Goal: Task Accomplishment & Management: Use online tool/utility

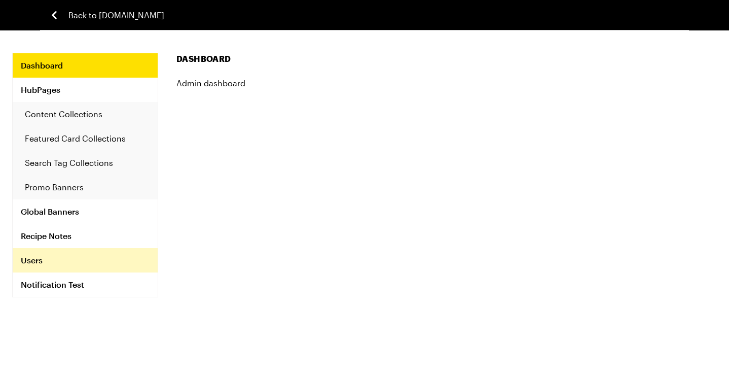
click at [45, 265] on link "Users" at bounding box center [85, 260] width 145 height 24
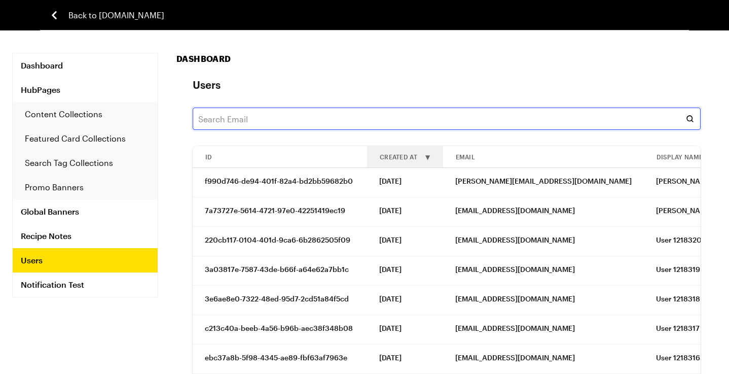
click at [255, 124] on input "text" at bounding box center [447, 118] width 508 height 22
paste input "hayestina03@gmail.com"
type input "hayestina03@gmail.com"
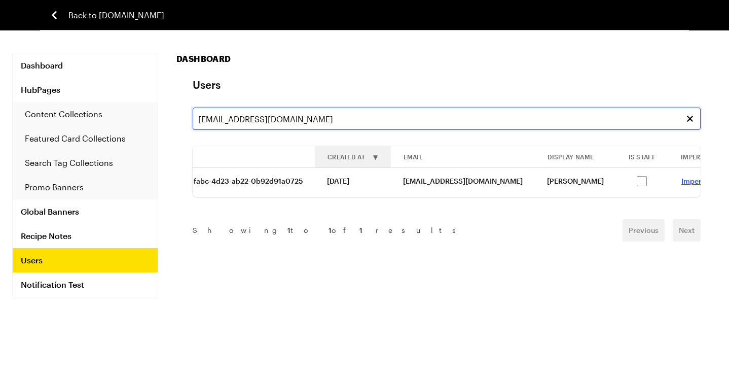
scroll to position [0, 72]
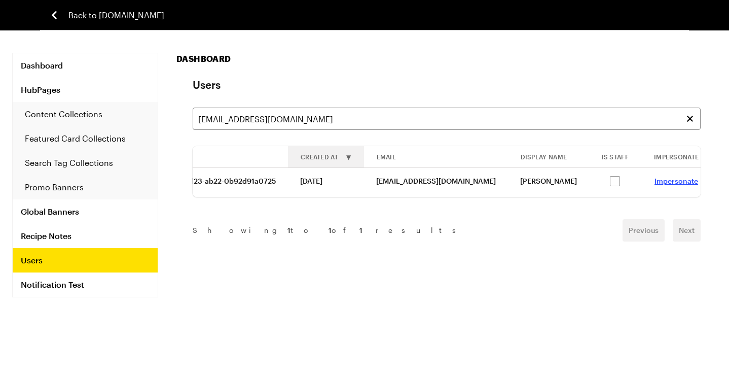
click at [654, 179] on link "Impersonate" at bounding box center [676, 180] width 44 height 9
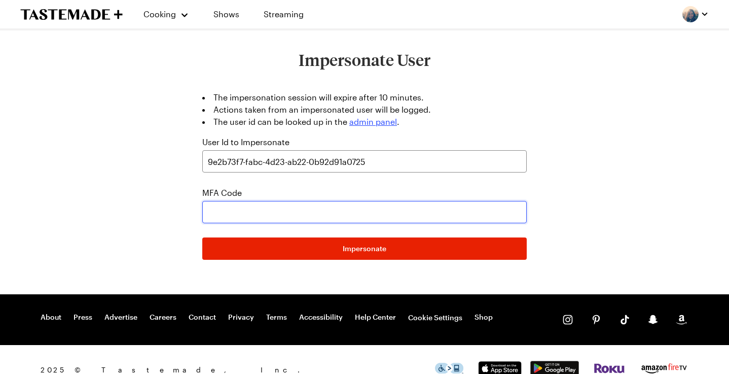
click at [236, 213] on input "text" at bounding box center [364, 212] width 324 height 22
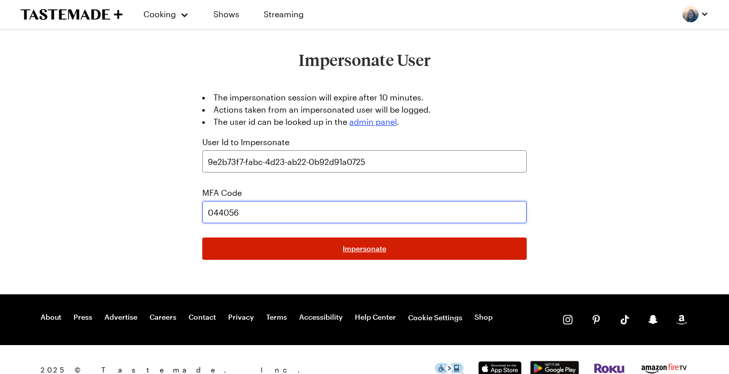
type input "044056"
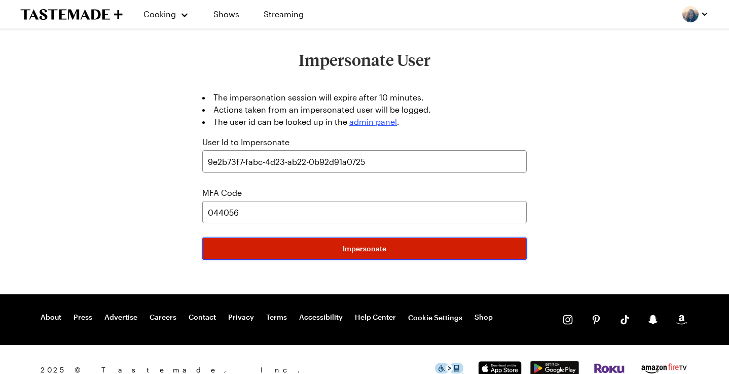
click at [409, 240] on button "Impersonate" at bounding box center [364, 248] width 324 height 22
